Goal: Information Seeking & Learning: Learn about a topic

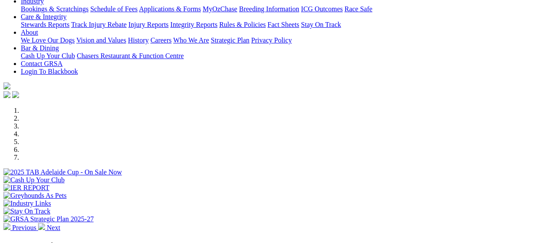
scroll to position [217, 0]
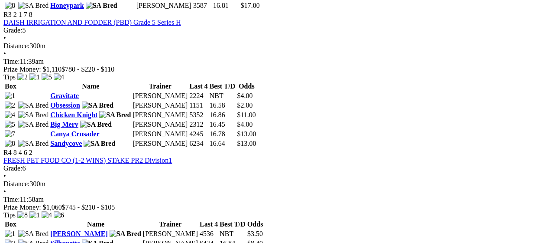
scroll to position [736, 0]
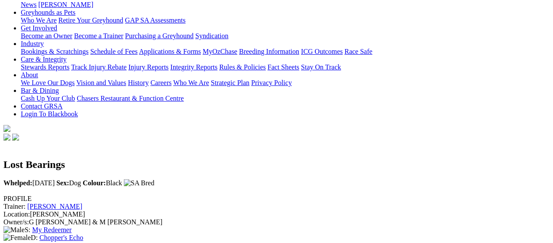
scroll to position [260, 0]
